Goal: Information Seeking & Learning: Learn about a topic

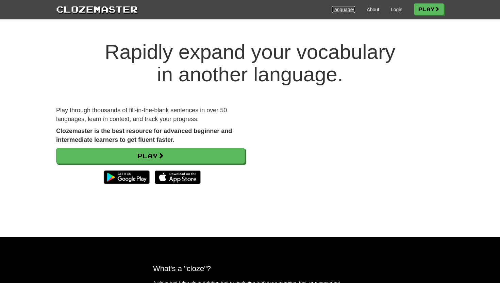
click at [344, 10] on link "Languages" at bounding box center [343, 9] width 23 height 7
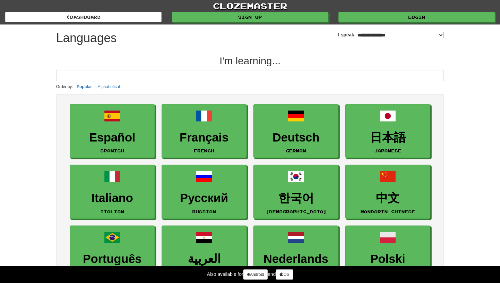
select select "*******"
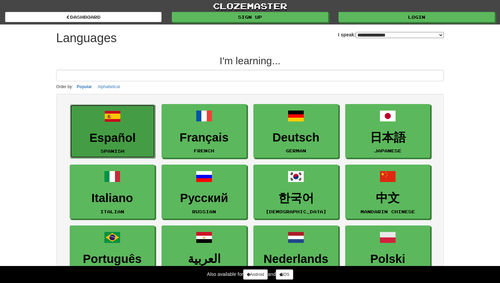
click at [125, 139] on h3 "Español" at bounding box center [113, 137] width 78 height 13
